Goal: Task Accomplishment & Management: Manage account settings

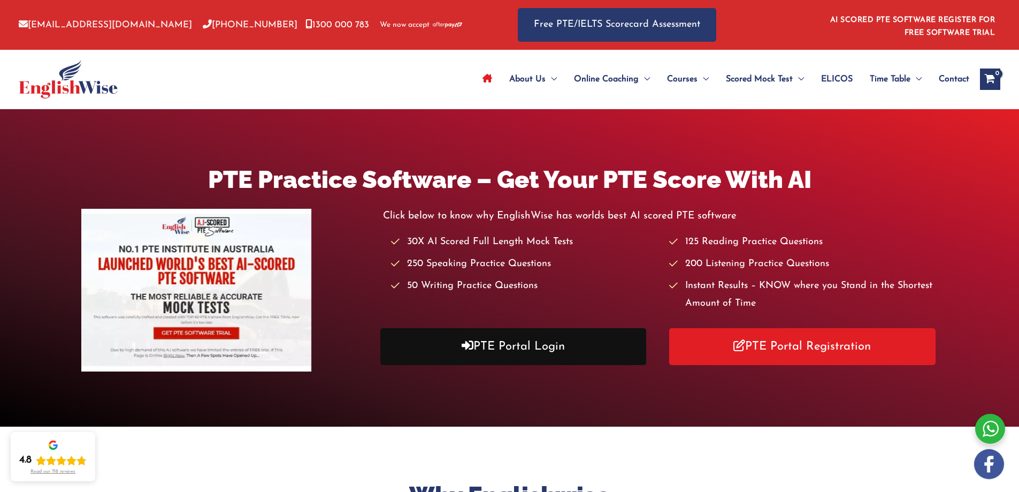
click at [558, 353] on link "PTE Portal Login" at bounding box center [513, 346] width 266 height 37
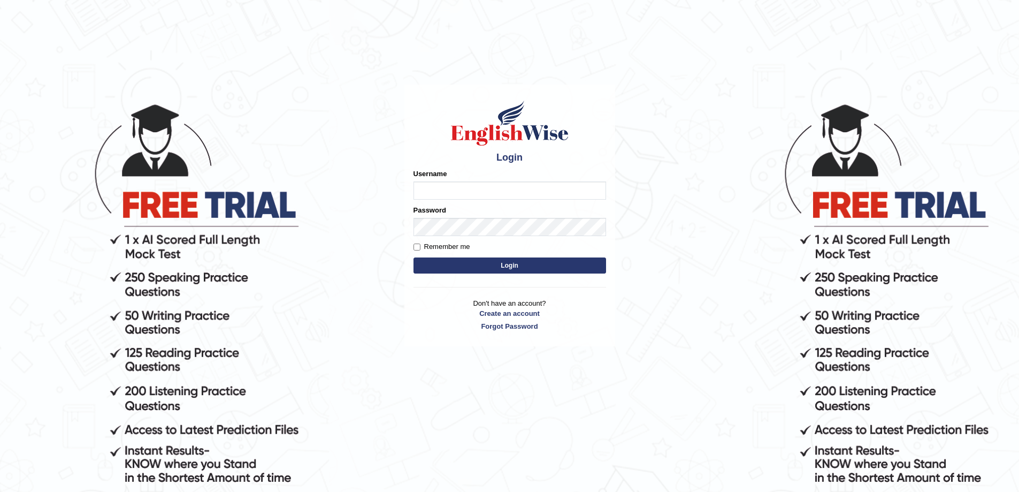
click at [447, 189] on input "Username" at bounding box center [509, 190] width 193 height 18
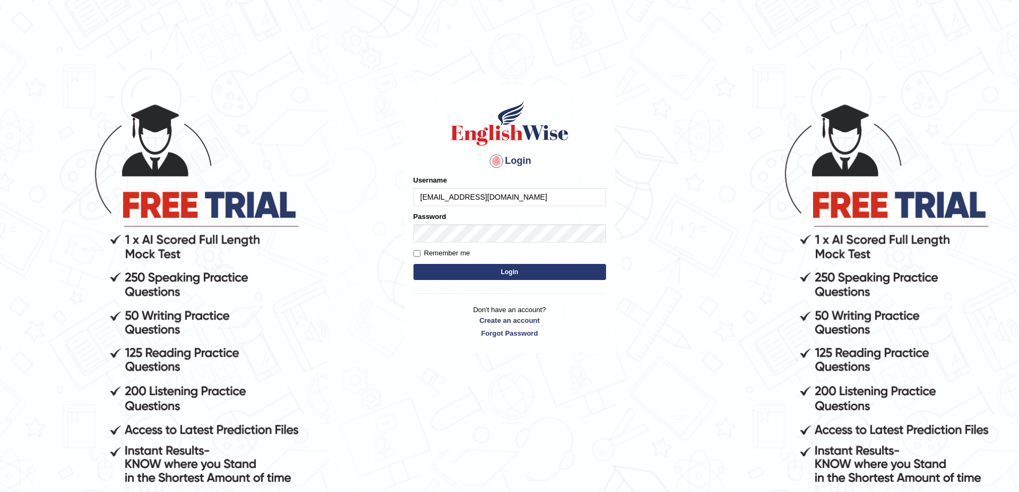
type input "[EMAIL_ADDRESS][DOMAIN_NAME]"
click at [471, 274] on button "Login" at bounding box center [509, 272] width 193 height 16
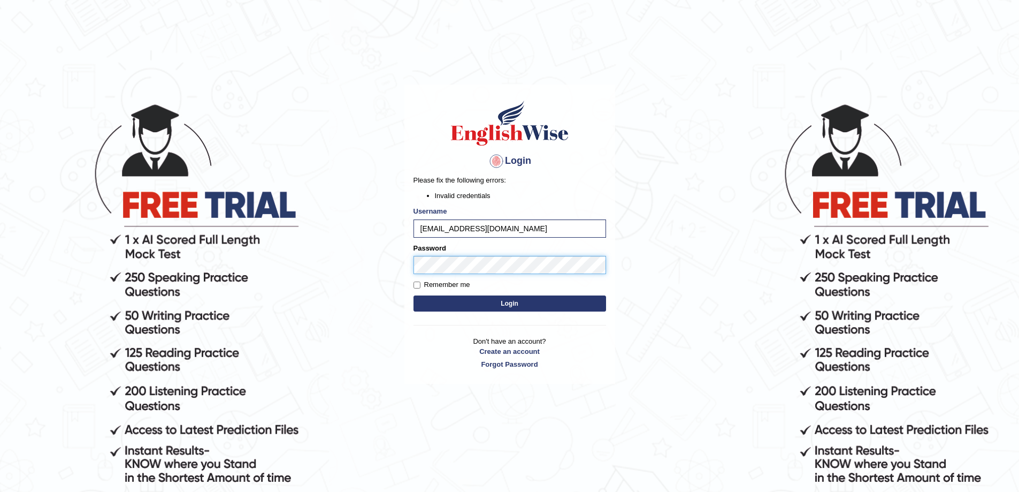
click at [394, 265] on body "Login Please fix the following errors: Invalid credentials Username [EMAIL_ADDR…" at bounding box center [509, 297] width 1019 height 492
click at [413, 295] on button "Login" at bounding box center [509, 303] width 193 height 16
click at [510, 362] on link "Forgot Password" at bounding box center [509, 364] width 193 height 10
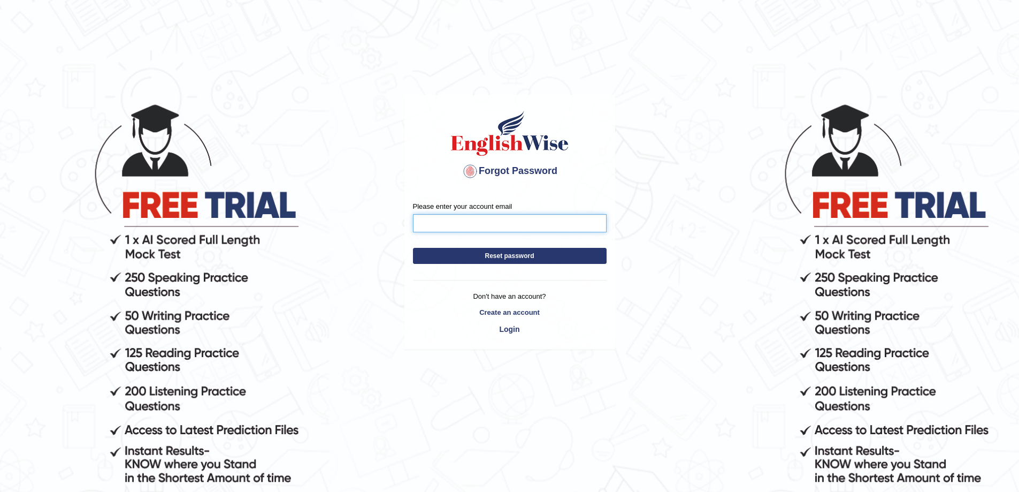
click at [434, 217] on input "Please enter your account email" at bounding box center [510, 223] width 194 height 18
type input "NALLUDILEEP1998@GMAIL.COM"
click at [485, 251] on button "Reset password" at bounding box center [510, 256] width 194 height 16
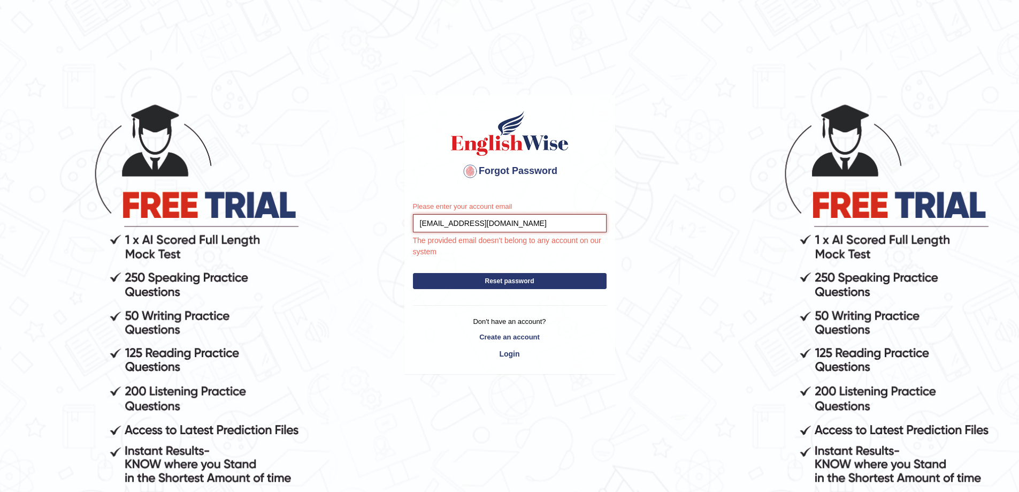
drag, startPoint x: 549, startPoint y: 224, endPoint x: 313, endPoint y: 226, distance: 235.9
click at [313, 226] on body "Forgot Password Please enter your account email NALLUDILEEP1998@GMAIL.COM The p…" at bounding box center [509, 297] width 1019 height 492
type input "[EMAIL_ADDRESS][DOMAIN_NAME]"
click at [563, 281] on button "Reset password" at bounding box center [510, 281] width 194 height 16
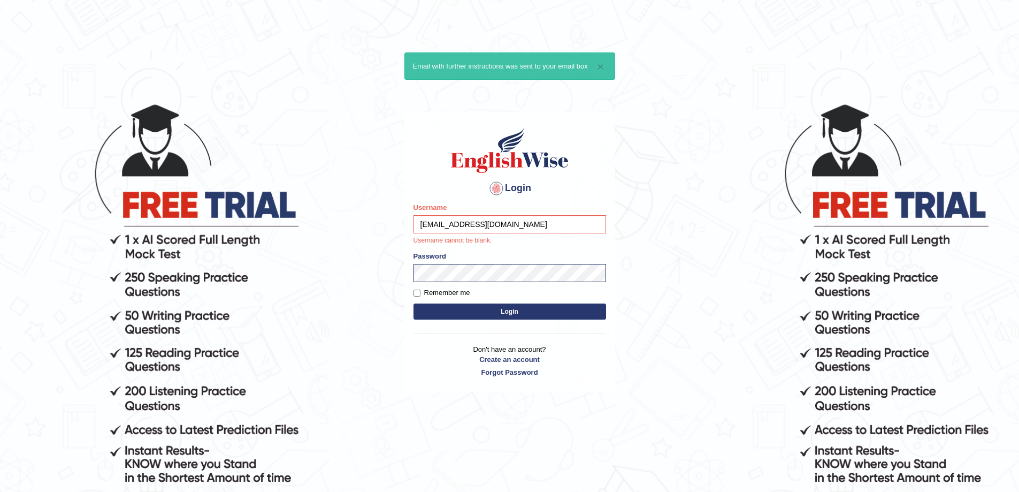
type input "[EMAIL_ADDRESS][DOMAIN_NAME]"
click at [456, 272] on form "Please fix the following errors: Username nalludileep1998@gmail.com Username ca…" at bounding box center [509, 262] width 193 height 120
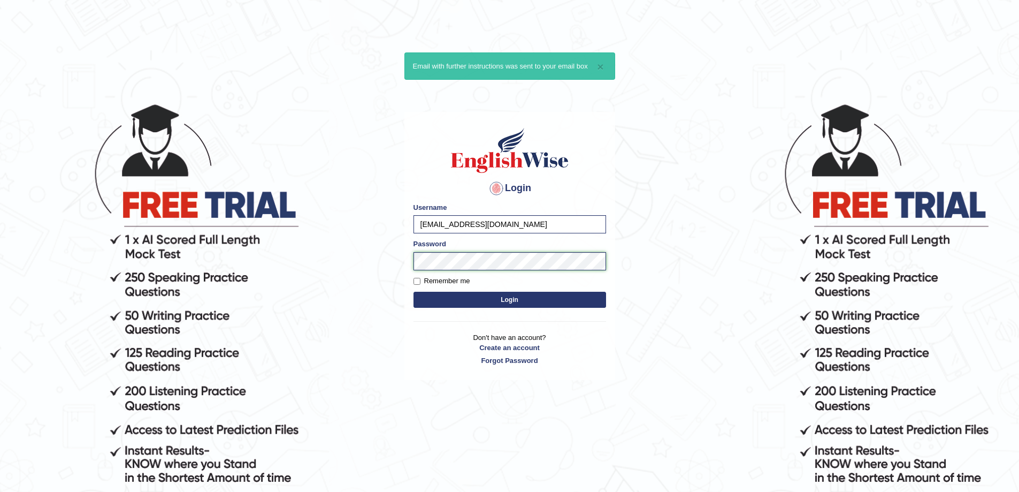
click at [413, 291] on button "Login" at bounding box center [509, 299] width 193 height 16
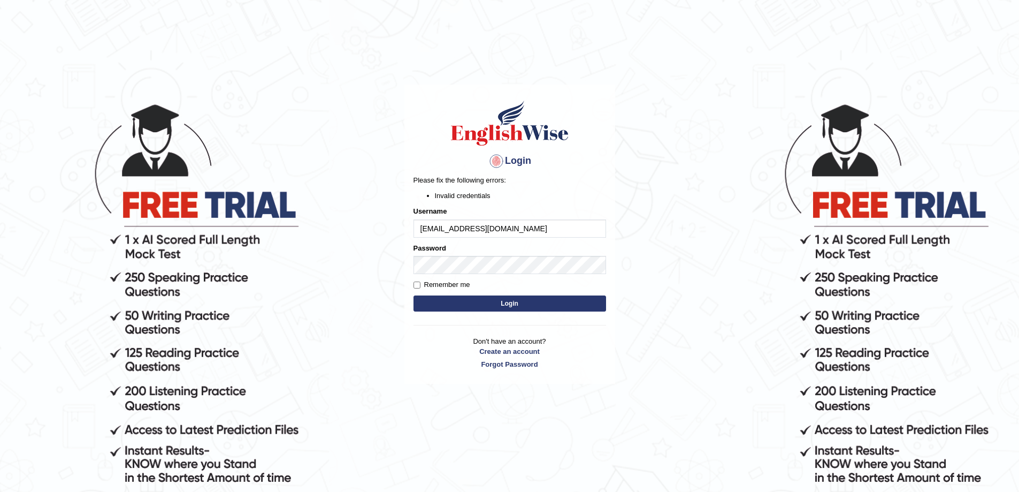
click at [500, 302] on button "Login" at bounding box center [509, 303] width 193 height 16
click at [390, 266] on body "Login Please fix the following errors: Invalid credentials Username nalludileep…" at bounding box center [509, 297] width 1019 height 492
click at [530, 306] on button "Login" at bounding box center [509, 303] width 193 height 16
